Goal: Transaction & Acquisition: Obtain resource

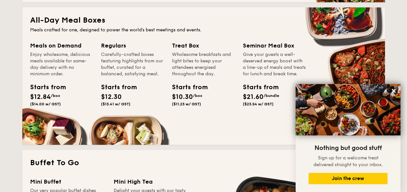
scroll to position [388, 0]
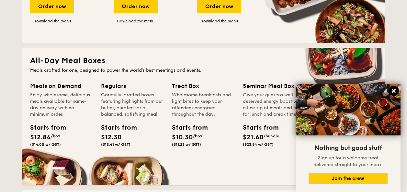
click at [390, 91] on button at bounding box center [393, 91] width 10 height 10
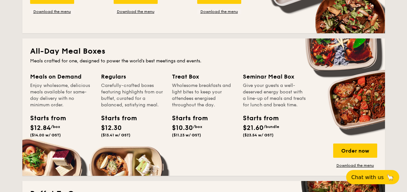
scroll to position [421, 0]
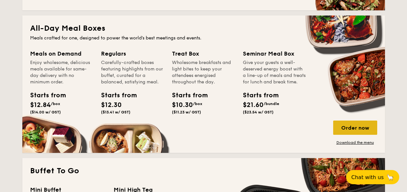
click at [341, 124] on div "Order now" at bounding box center [355, 128] width 44 height 14
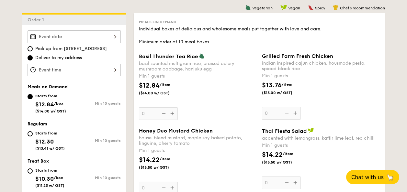
scroll to position [135, 0]
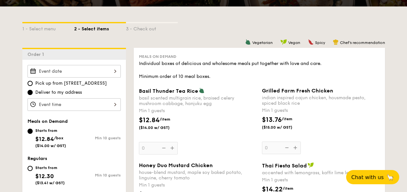
click at [172, 149] on div "Basil Thunder Tea Rice basil scented multigrain rice, braised celery mushroom c…" at bounding box center [198, 121] width 118 height 67
click at [172, 149] on input "0" at bounding box center [158, 148] width 39 height 13
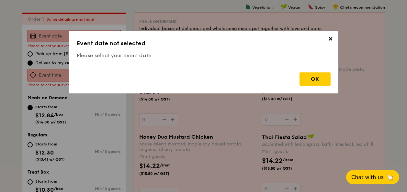
scroll to position [173, 0]
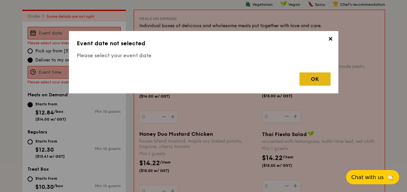
click at [313, 83] on div "OK" at bounding box center [314, 78] width 31 height 13
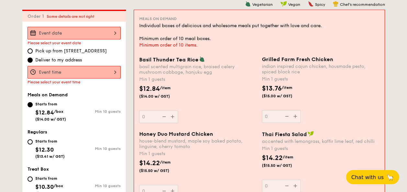
click at [110, 29] on input "Basil Thunder Tea Rice basil scented multigrain rice, braised celery mushroom c…" at bounding box center [74, 33] width 93 height 13
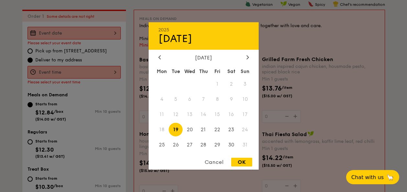
click at [245, 54] on div "2025 Aug 19 August 2025 Mon Tue Wed Thu Fri Sat Sun 1 2 3 4 5 6 7 8 9 10 11 12 …" at bounding box center [204, 96] width 110 height 148
click at [246, 55] on div at bounding box center [248, 58] width 6 height 6
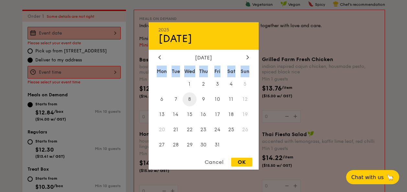
click at [187, 98] on span "8" at bounding box center [189, 100] width 14 height 14
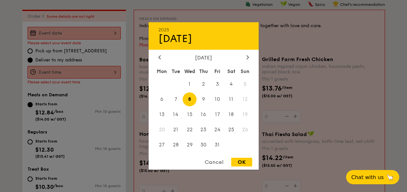
click at [111, 72] on div at bounding box center [203, 96] width 407 height 192
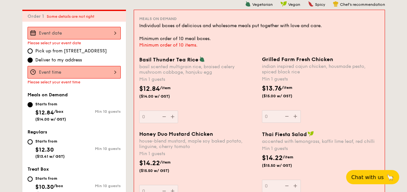
click at [111, 71] on input "Basil Thunder Tea Rice basil scented multigrain rice, braised celery mushroom c…" at bounding box center [74, 72] width 93 height 13
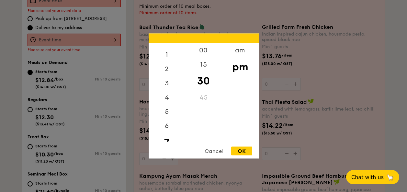
scroll to position [0, 0]
click at [170, 52] on div "12" at bounding box center [167, 52] width 37 height 19
click at [206, 49] on div "00" at bounding box center [203, 52] width 37 height 19
click at [243, 149] on div "OK" at bounding box center [241, 151] width 21 height 9
type input "12:00PM"
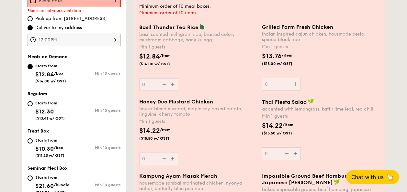
scroll to position [237, 0]
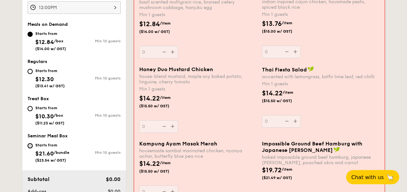
click at [29, 147] on input "Starts from $21.60 /bundle ($23.54 w/ GST) Min 10 guests" at bounding box center [30, 145] width 5 height 5
radio input "true"
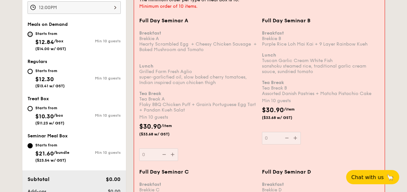
click at [29, 33] on input "Starts from $12.84 /box ($14.00 w/ GST) Min 10 guests" at bounding box center [30, 34] width 5 height 5
radio input "true"
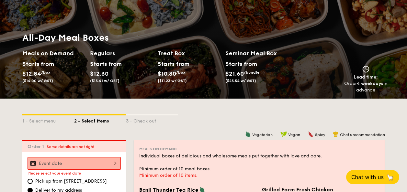
scroll to position [0, 0]
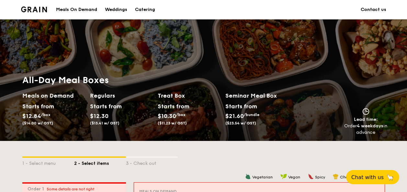
click at [57, 96] on h2 "Meals on Demand" at bounding box center [53, 95] width 62 height 9
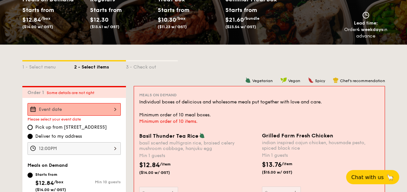
scroll to position [65, 0]
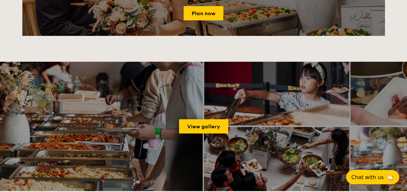
scroll to position [1128, 0]
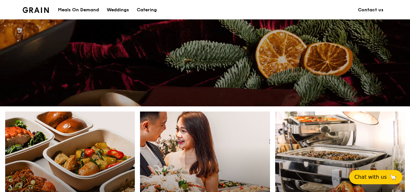
scroll to position [97, 0]
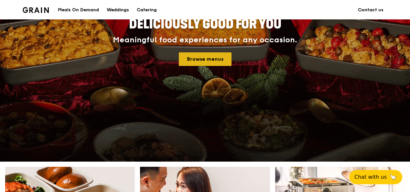
click at [216, 59] on link "Browse menus" at bounding box center [205, 59] width 53 height 14
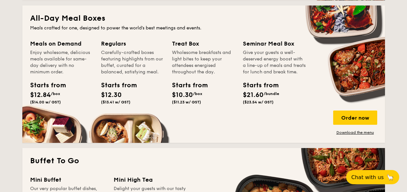
scroll to position [421, 0]
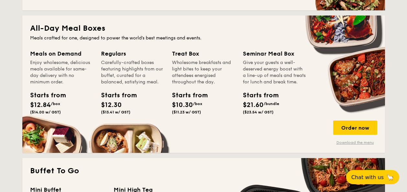
click at [346, 141] on link "Download the menu" at bounding box center [355, 142] width 44 height 5
